Goal: Complete application form

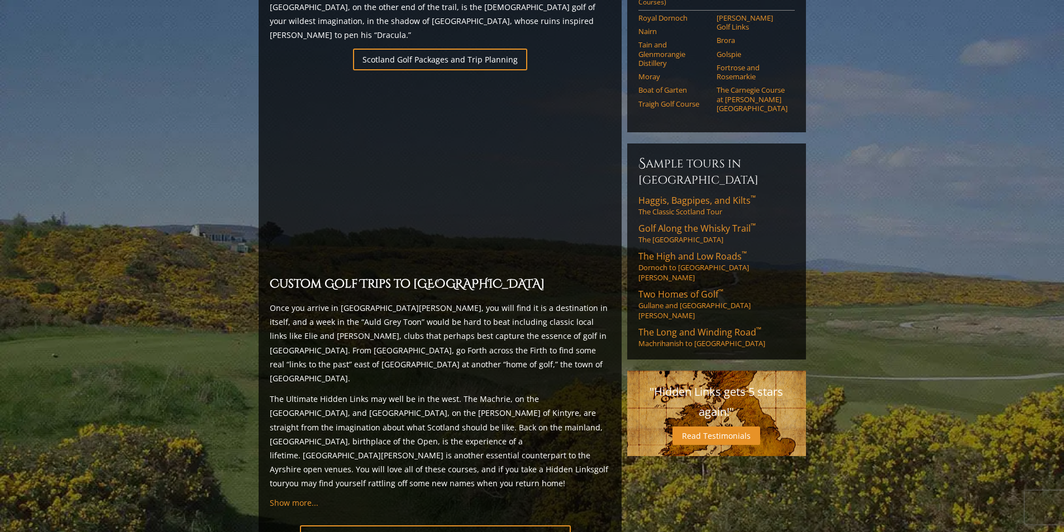
scroll to position [813, 0]
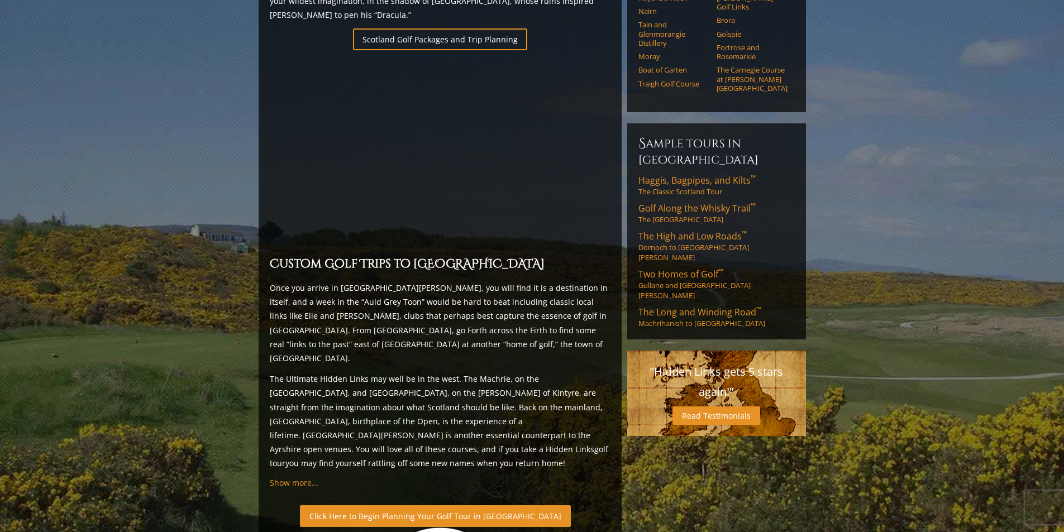
click at [396, 505] on link "Click Here to Begin Planning Your Golf Tour in [GEOGRAPHIC_DATA]" at bounding box center [435, 516] width 271 height 22
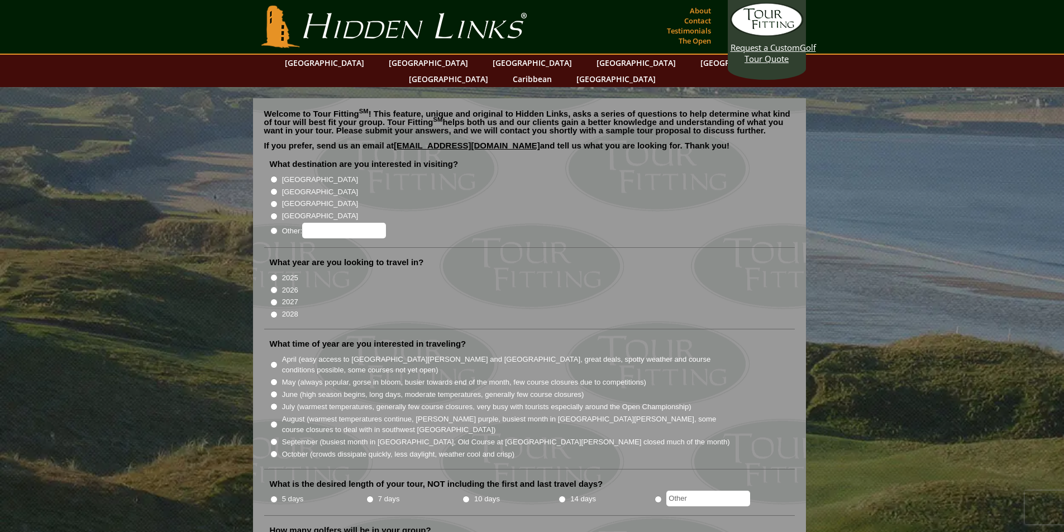
click at [275, 188] on input "[GEOGRAPHIC_DATA]" at bounding box center [273, 191] width 7 height 7
radio input "true"
click at [273, 200] on input "[GEOGRAPHIC_DATA]" at bounding box center [273, 203] width 7 height 7
radio input "true"
click at [274, 299] on input "2027" at bounding box center [273, 302] width 7 height 7
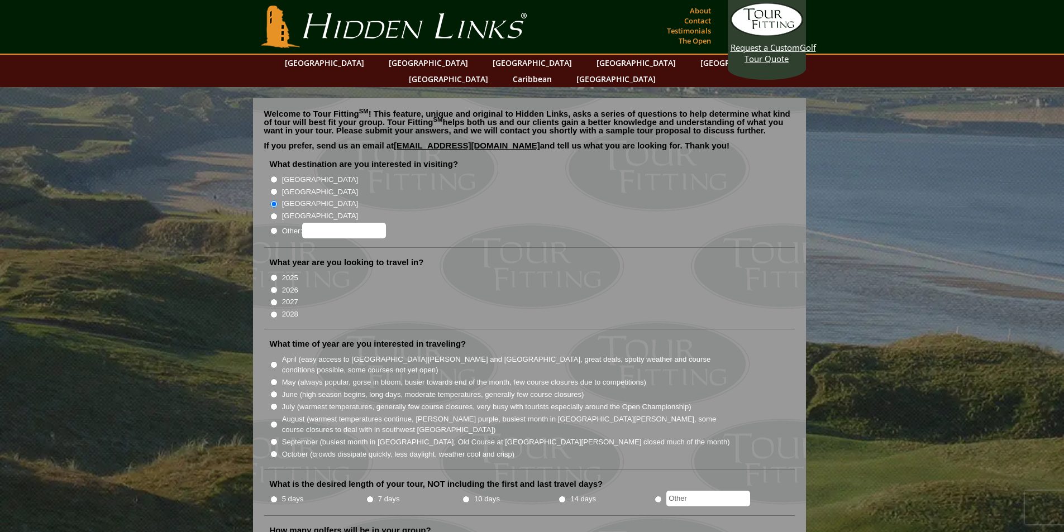
radio input "true"
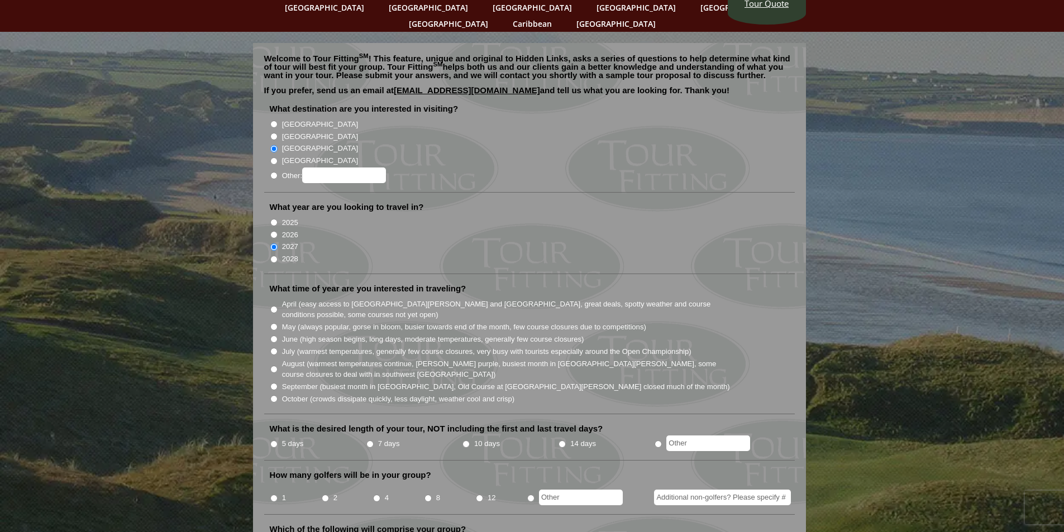
scroll to position [56, 0]
click at [275, 305] on input "April (easy access to St. Andrews and Ballybunion, great deals, spotty weather …" at bounding box center [273, 308] width 7 height 7
radio input "true"
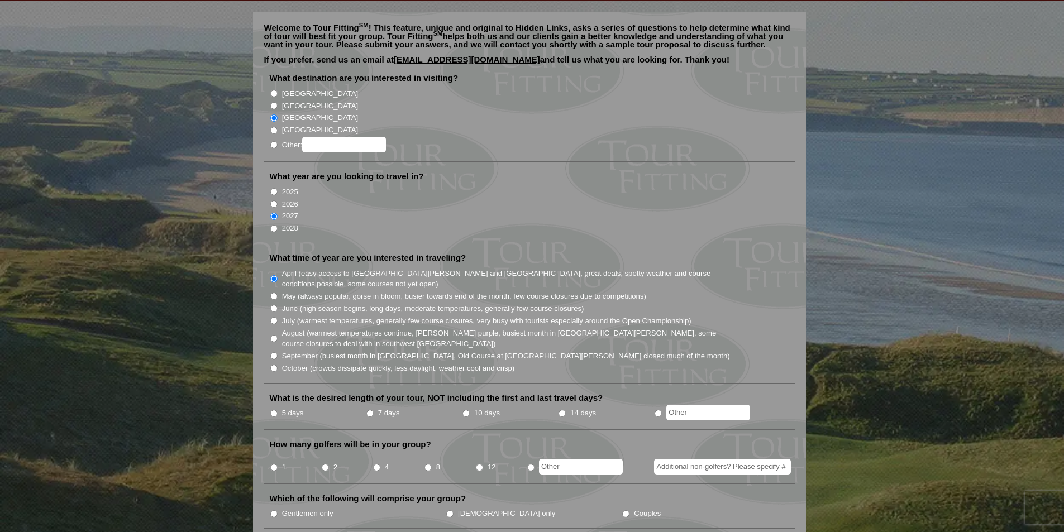
scroll to position [112, 0]
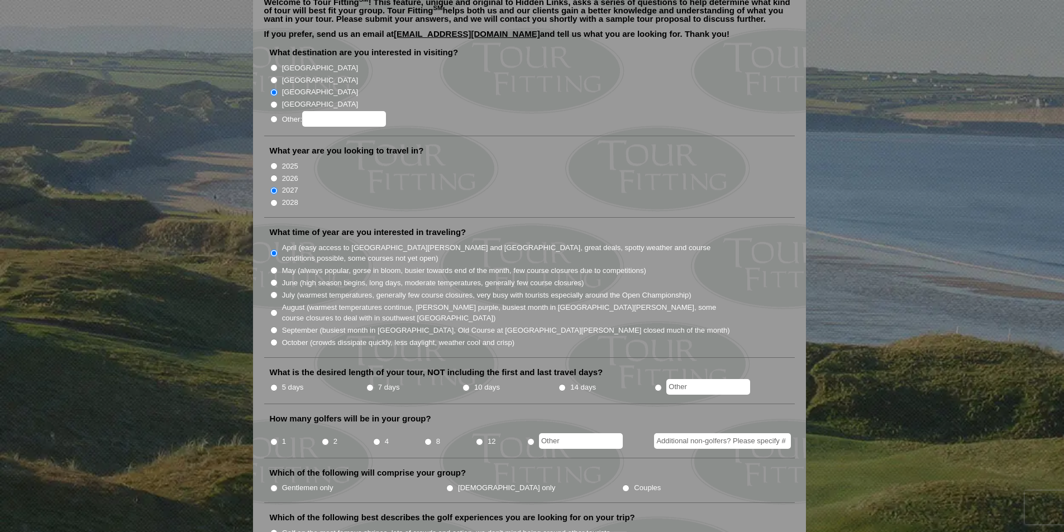
click at [370, 384] on input "7 days" at bounding box center [369, 387] width 7 height 7
radio input "true"
click at [274, 438] on input "1" at bounding box center [273, 441] width 7 height 7
radio input "true"
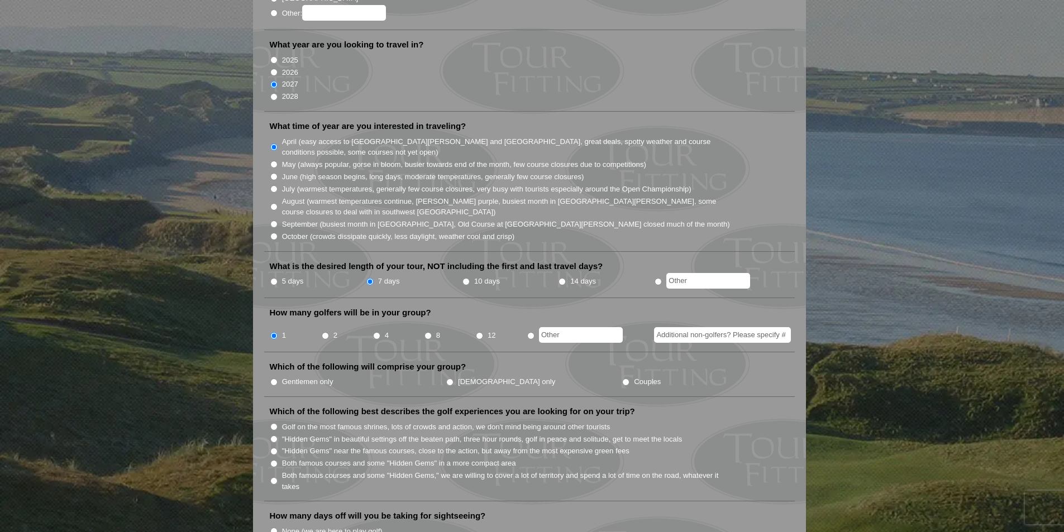
scroll to position [223, 0]
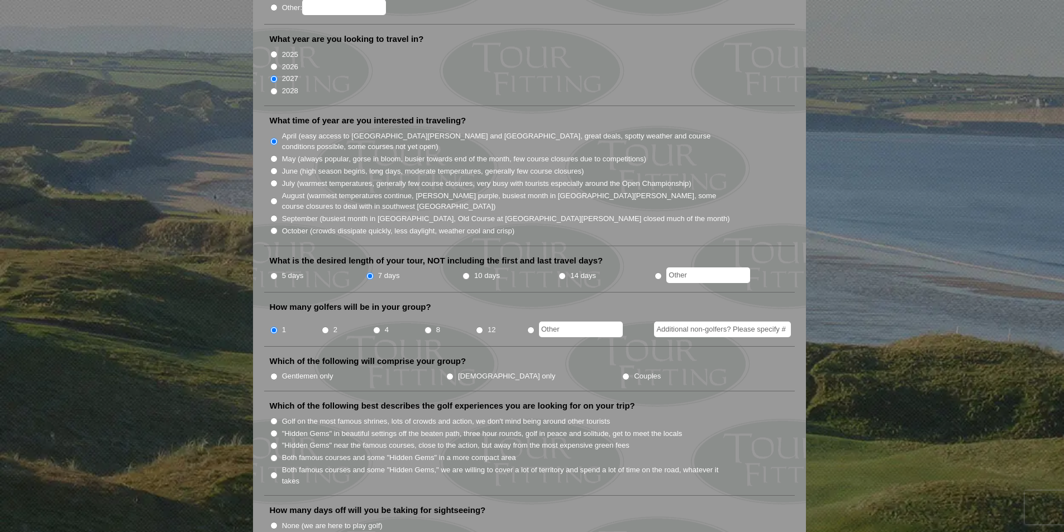
click at [276, 373] on input "Gentlemen only" at bounding box center [273, 376] width 7 height 7
radio input "true"
click at [446, 373] on input "Ladies only" at bounding box center [449, 376] width 7 height 7
radio input "true"
click at [293, 371] on label "Gentlemen only" at bounding box center [307, 376] width 51 height 11
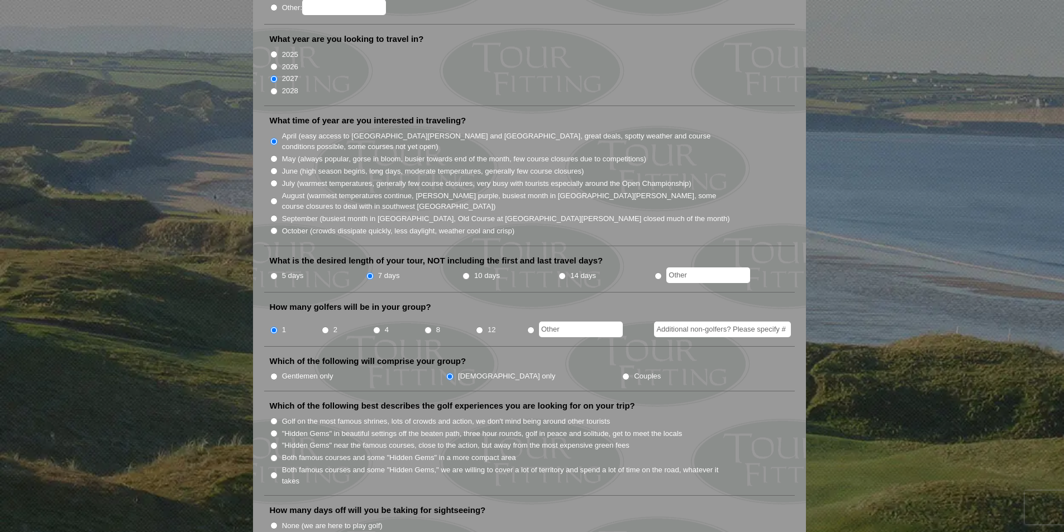
click at [278, 373] on input "Gentlemen only" at bounding box center [273, 376] width 7 height 7
radio input "true"
click at [446, 373] on input "Ladies only" at bounding box center [449, 376] width 7 height 7
radio input "true"
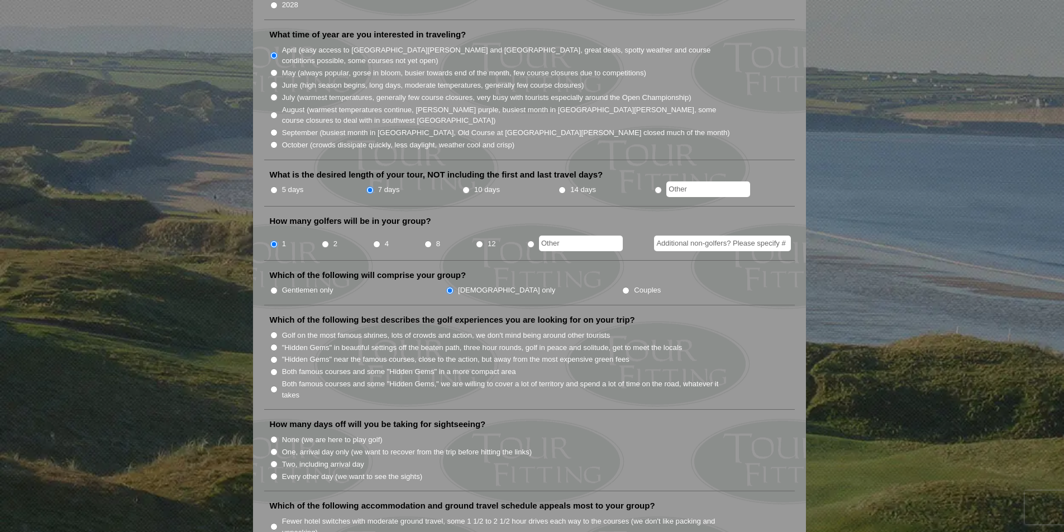
scroll to position [335, 0]
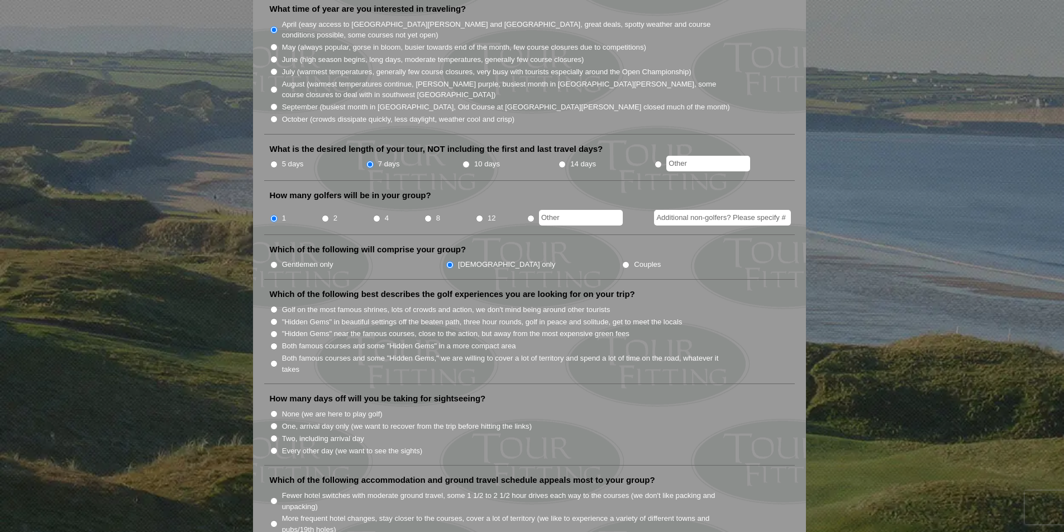
click at [274, 331] on input ""Hidden Gems" near the famous courses, close to the action, but away from the m…" at bounding box center [273, 334] width 7 height 7
radio input "true"
click at [276, 343] on input "Both famous courses and some "Hidden Gems" in a more compact area" at bounding box center [273, 346] width 7 height 7
radio input "true"
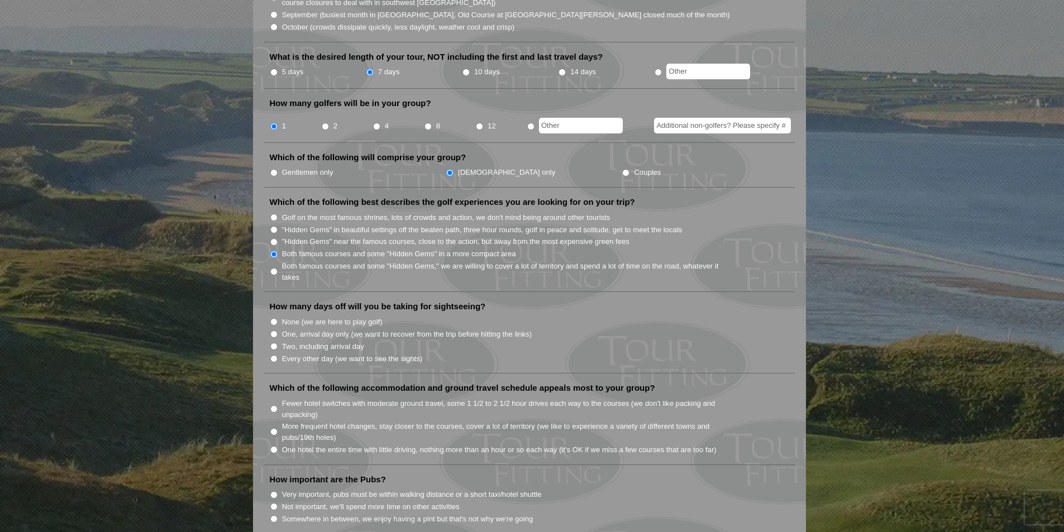
scroll to position [447, 0]
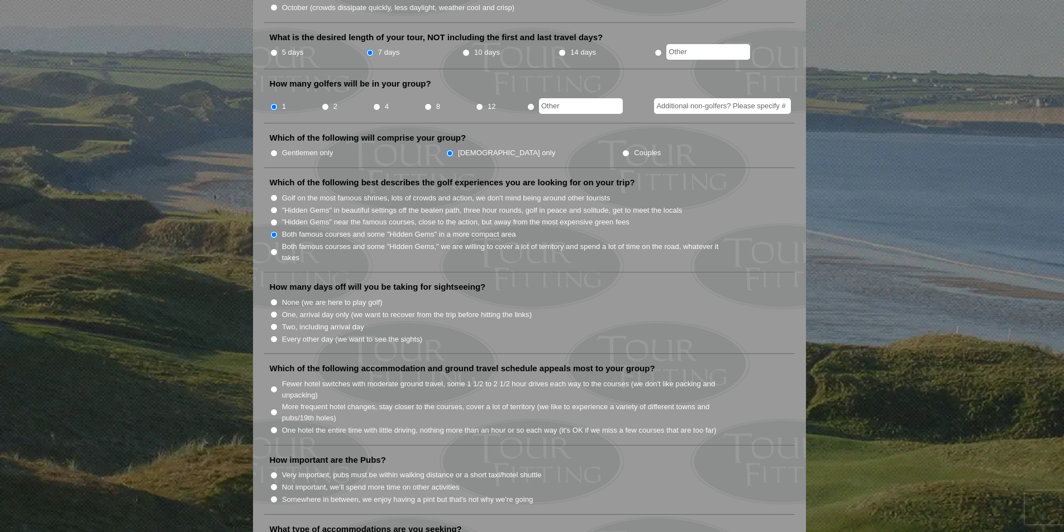
click at [274, 311] on input "One, arrival day only (we want to recover from the trip before hitting the link…" at bounding box center [273, 314] width 7 height 7
radio input "true"
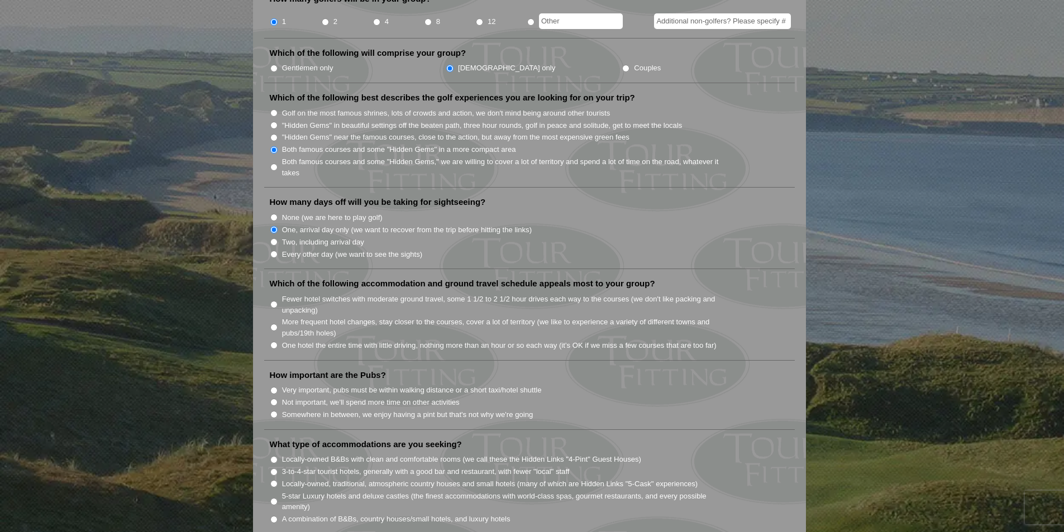
scroll to position [558, 0]
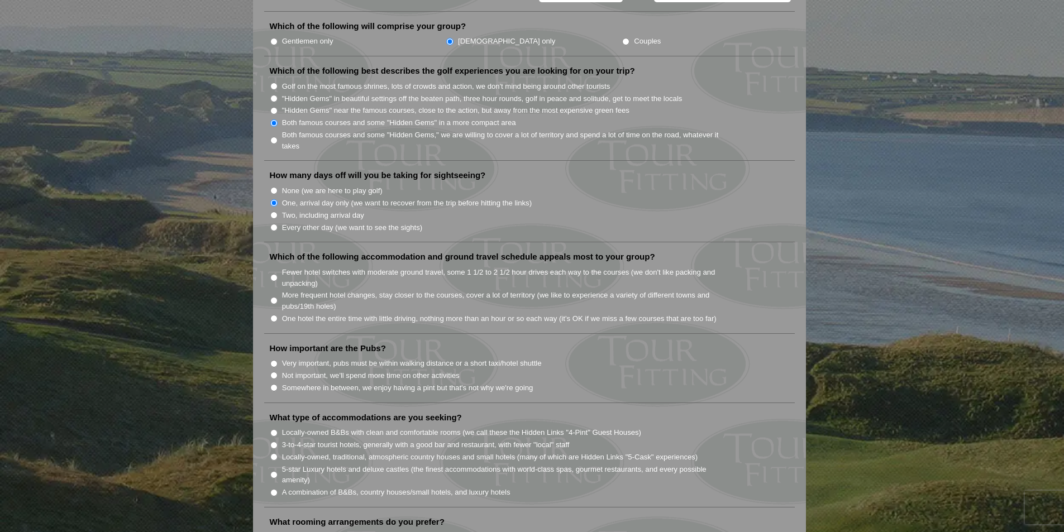
click at [273, 297] on input "More frequent hotel changes, stay closer to the courses, cover a lot of territo…" at bounding box center [273, 300] width 7 height 7
radio input "true"
click at [273, 360] on input "Very important, pubs must be within walking distance or a short taxi/hotel shut…" at bounding box center [273, 363] width 7 height 7
radio input "true"
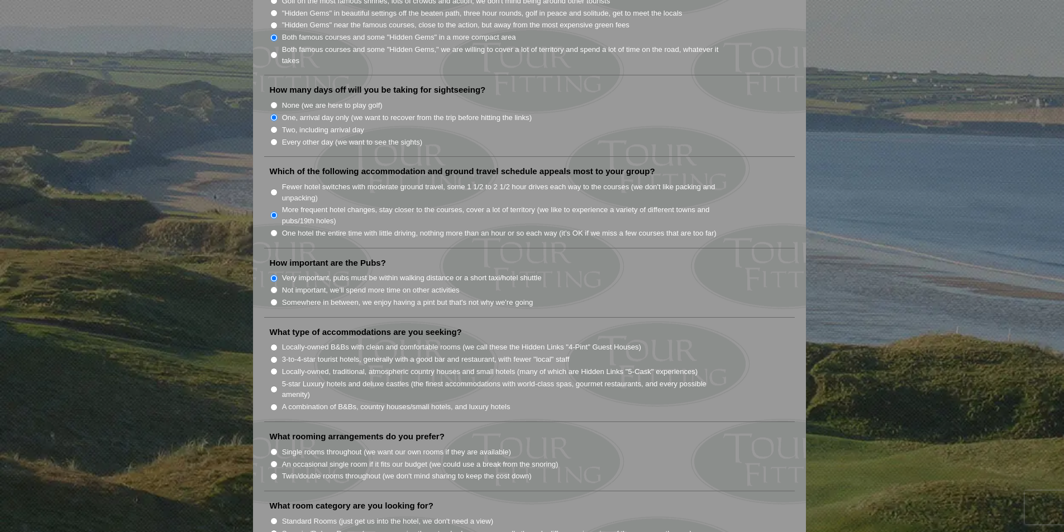
scroll to position [670, 0]
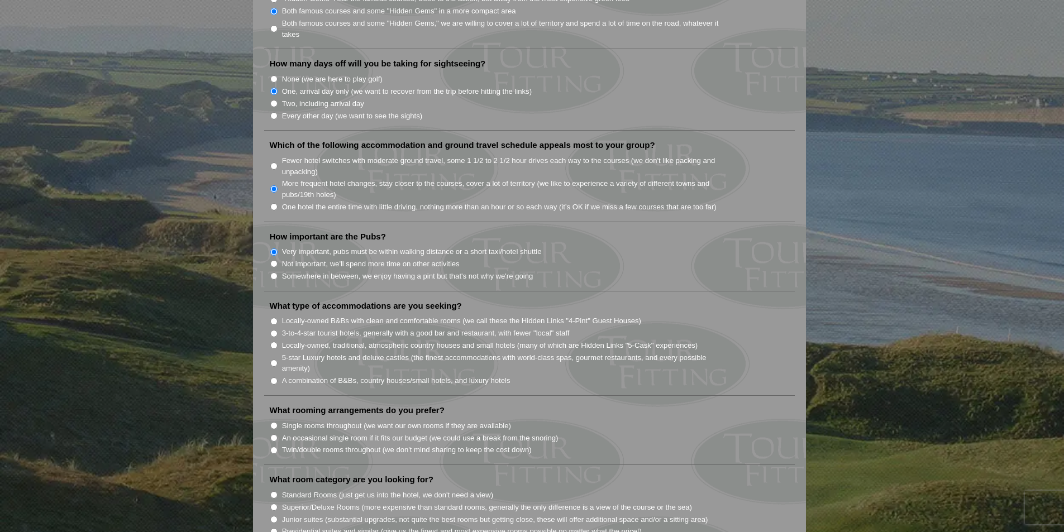
click at [274, 318] on input "Locally-owned B&Bs with clean and comfortable rooms (we call these the Hidden L…" at bounding box center [273, 321] width 7 height 7
radio input "true"
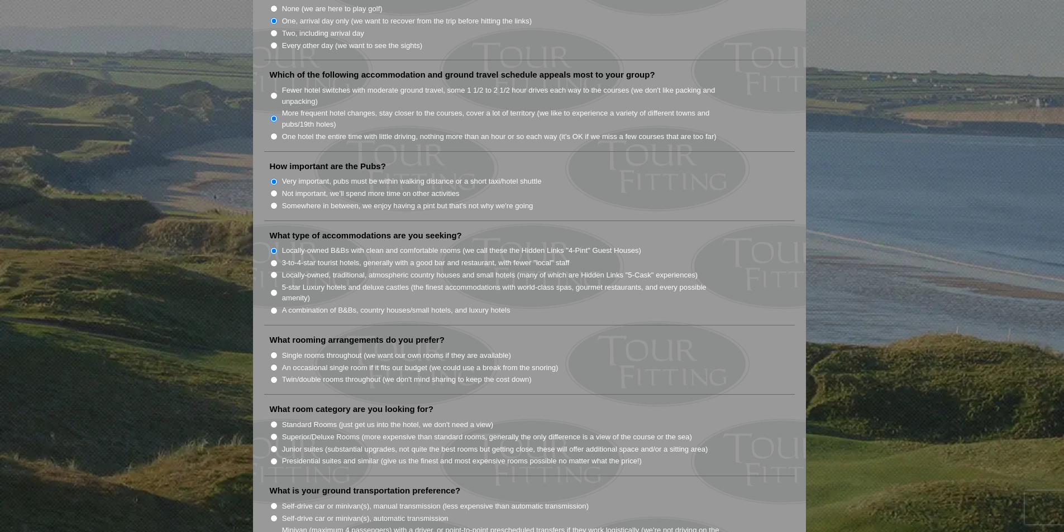
scroll to position [782, 0]
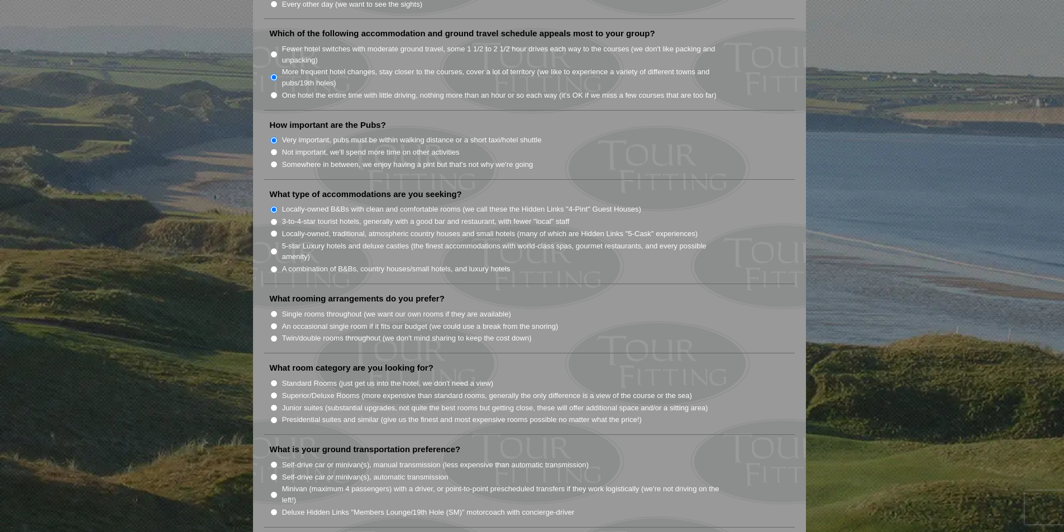
click at [275, 310] on input "Single rooms throughout (we want our own rooms if they are available)" at bounding box center [273, 313] width 7 height 7
radio input "true"
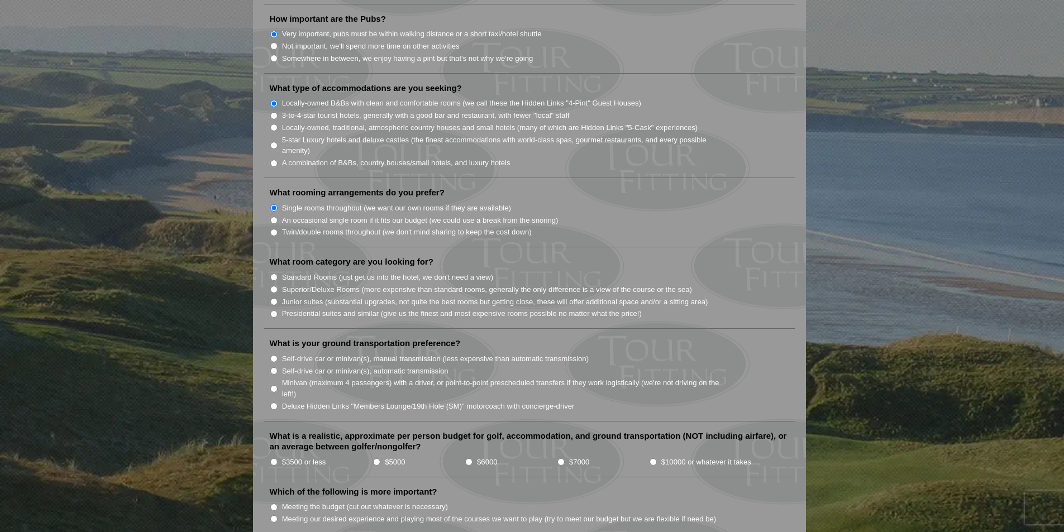
scroll to position [893, 0]
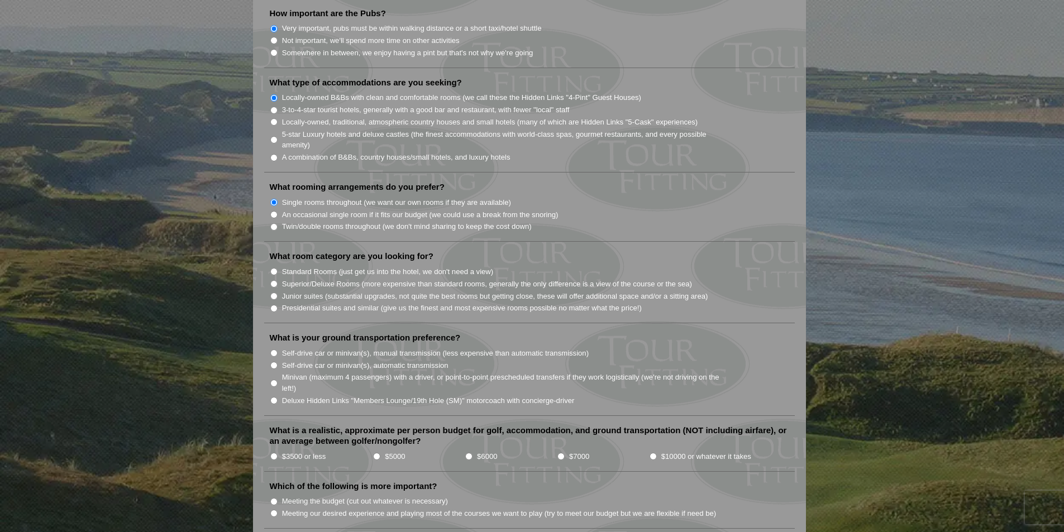
click at [275, 280] on input "Superior/Deluxe Rooms (more expensive than standard rooms, generally the only d…" at bounding box center [273, 283] width 7 height 7
radio input "true"
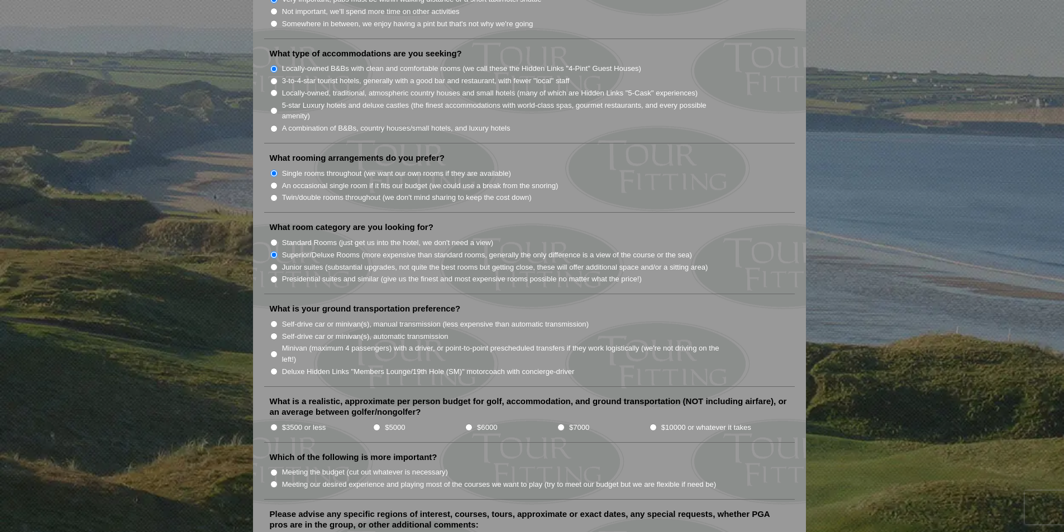
scroll to position [949, 0]
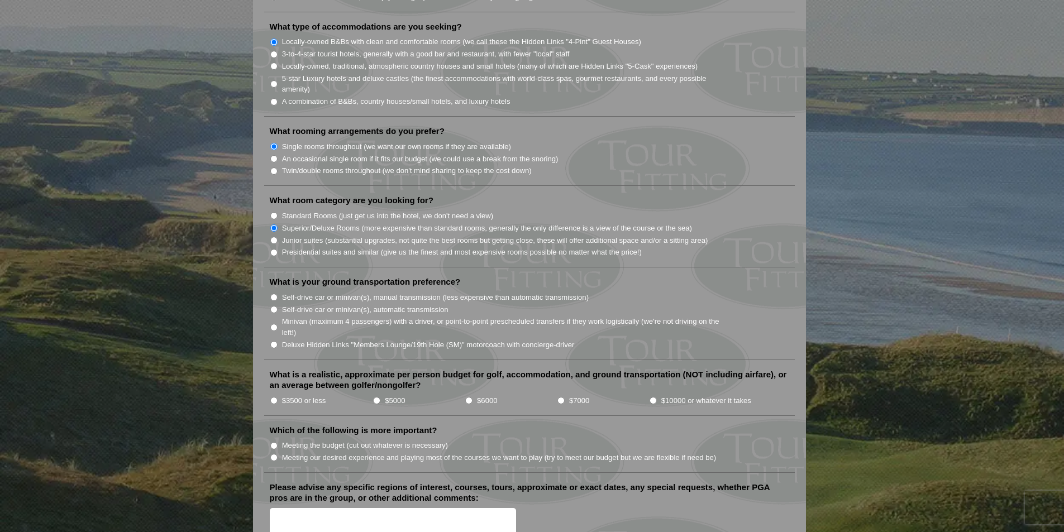
click at [273, 324] on input "Minivan (maximum 4 passengers) with a driver, or point-to-point prescheduled tr…" at bounding box center [273, 327] width 7 height 7
radio input "true"
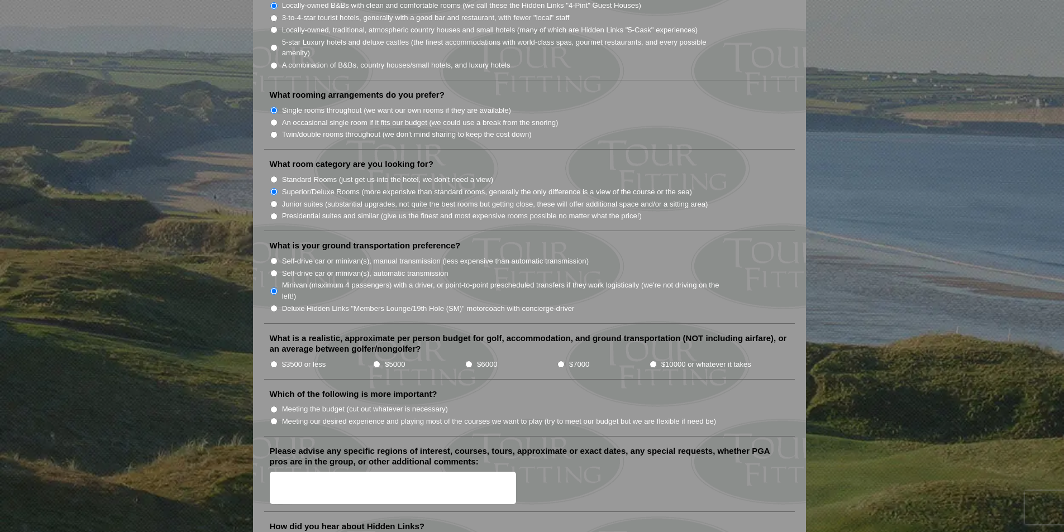
scroll to position [1005, 0]
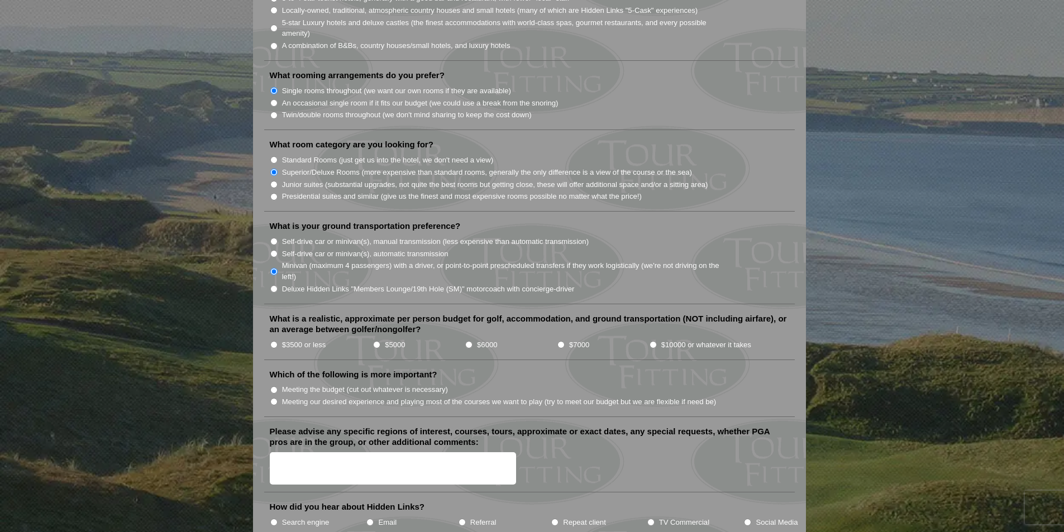
click at [469, 341] on input "$6000" at bounding box center [468, 344] width 7 height 7
radio input "true"
click at [271, 398] on input "Meeting our desired experience and playing most of the courses we want to play …" at bounding box center [273, 401] width 7 height 7
radio input "true"
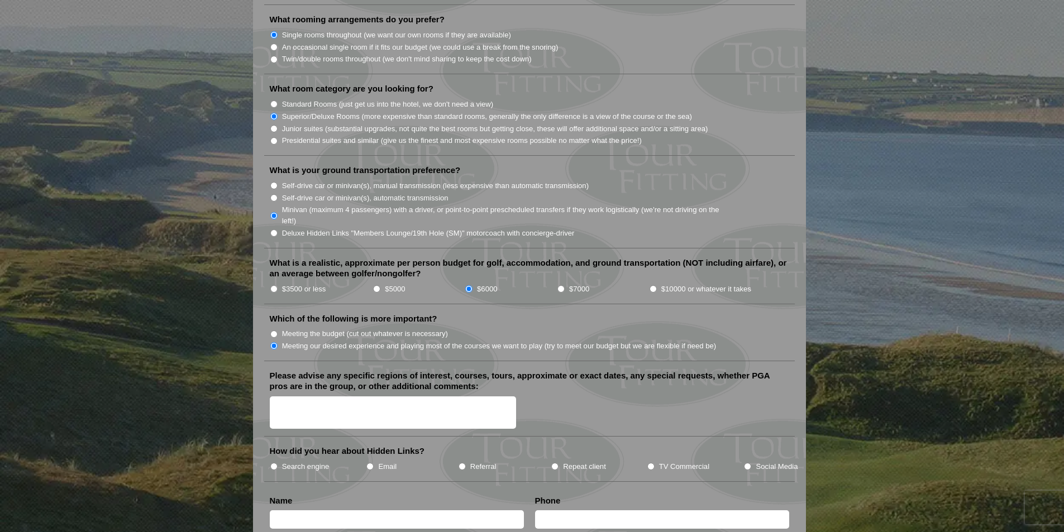
scroll to position [1117, 0]
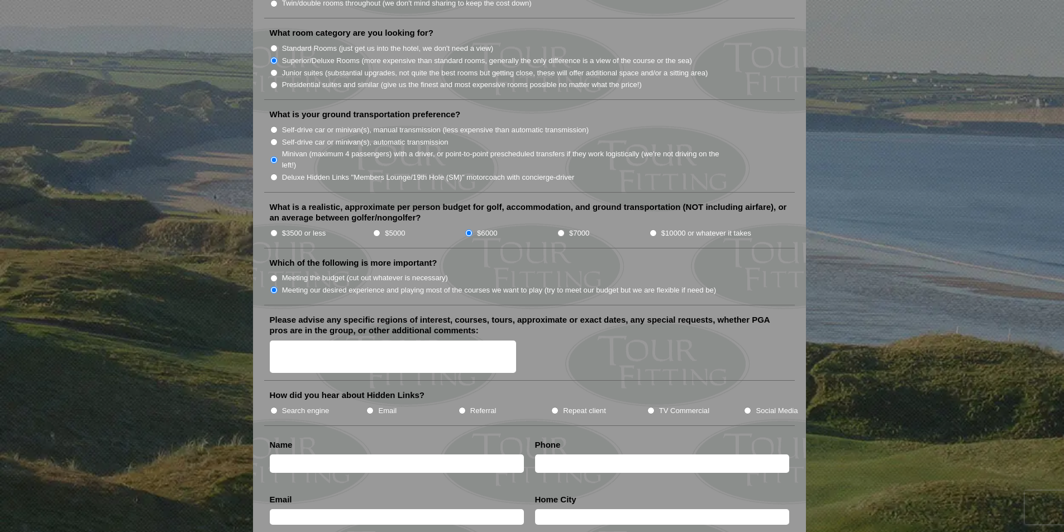
click at [434, 341] on textarea "Please advise any specific regions of interest, courses, tours, approximate or …" at bounding box center [393, 357] width 247 height 33
type textarea "I"
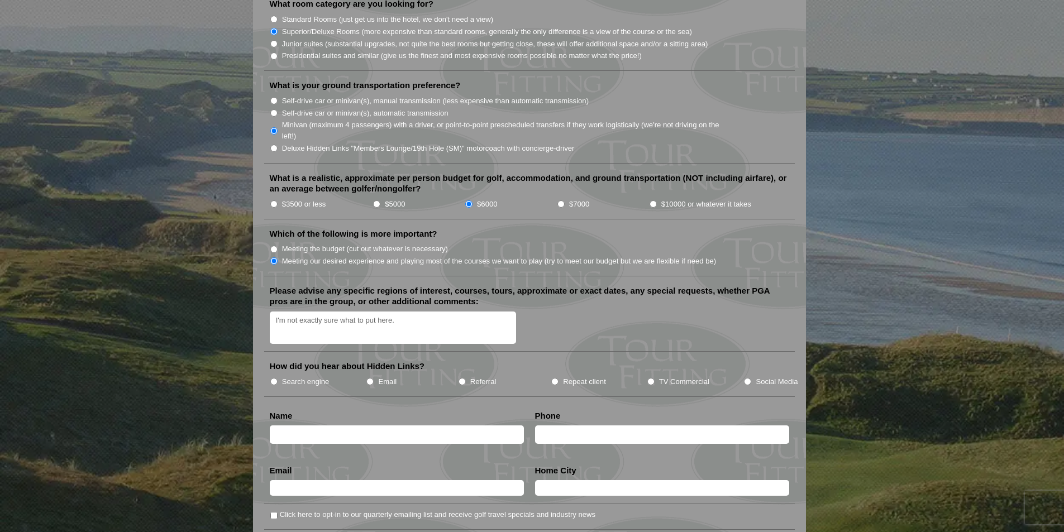
scroll to position [1173, 0]
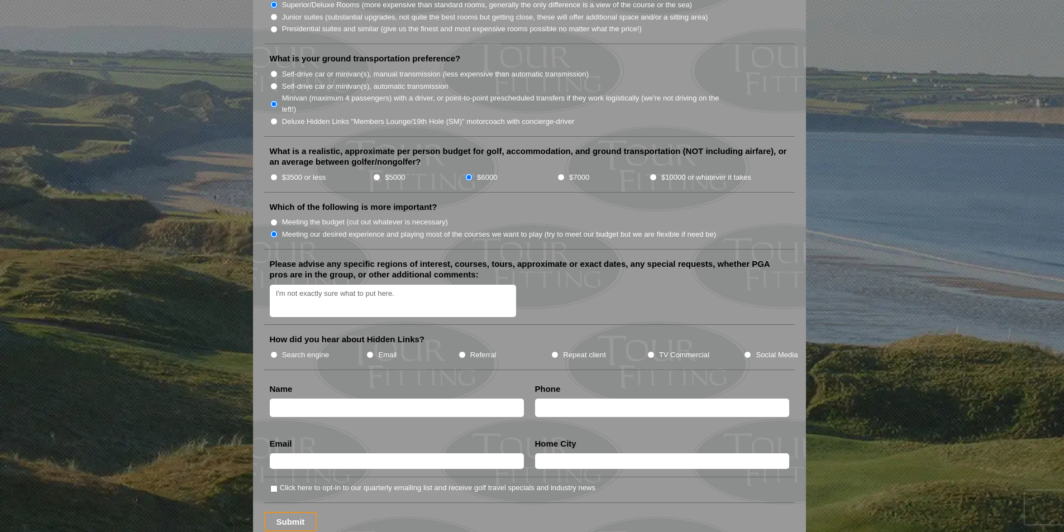
type textarea "I'm not exactly sure what to put here."
click at [276, 351] on input "Search engine" at bounding box center [273, 354] width 7 height 7
radio input "true"
click at [301, 399] on input "text" at bounding box center [397, 408] width 254 height 18
type input "Wil Thompson"
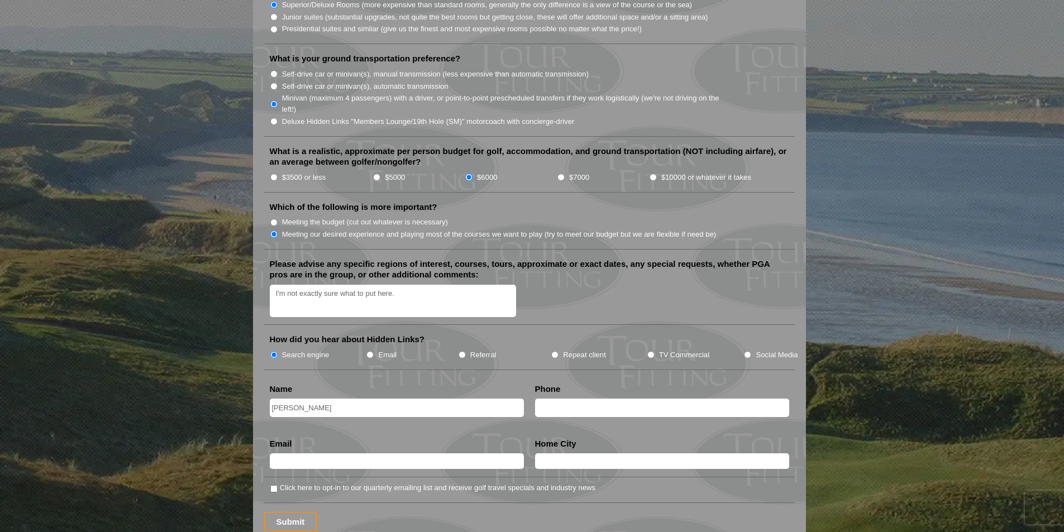
type input "3168415364"
type input "wilairt@yahoo.com"
type input "Wichita"
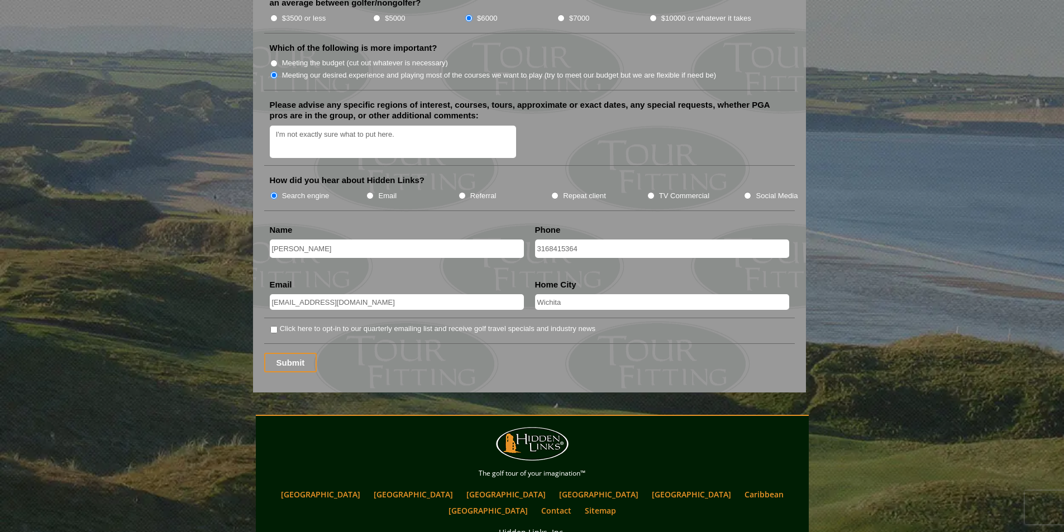
scroll to position [1340, 0]
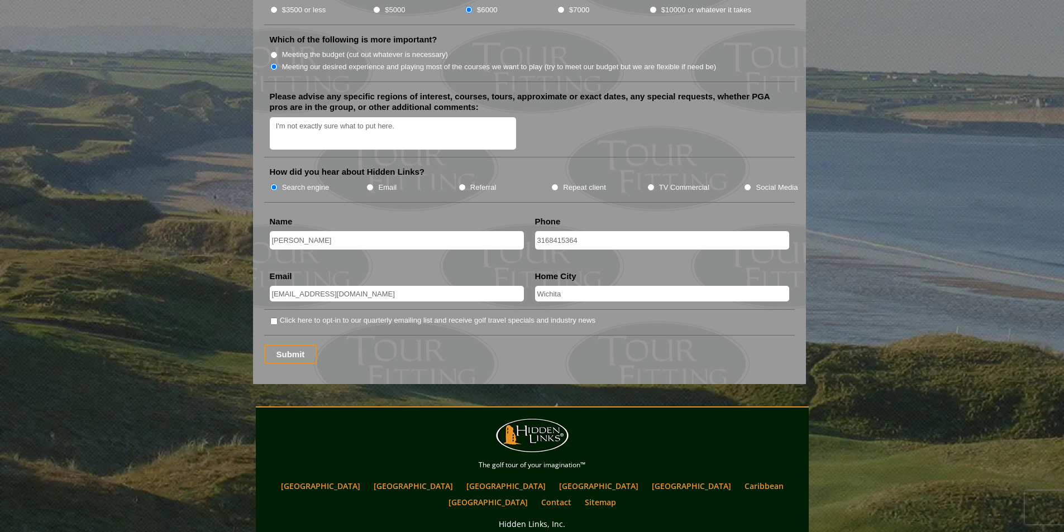
click at [351, 315] on label "Click here to opt-in to our quarterly emailing list and receive golf travel spe…" at bounding box center [437, 320] width 315 height 11
click at [278, 318] on input "Click here to opt-in to our quarterly emailing list and receive golf travel spe…" at bounding box center [273, 321] width 7 height 7
checkbox input "true"
click at [304, 345] on input "Submit" at bounding box center [290, 355] width 53 height 20
